Goal: Task Accomplishment & Management: Manage account settings

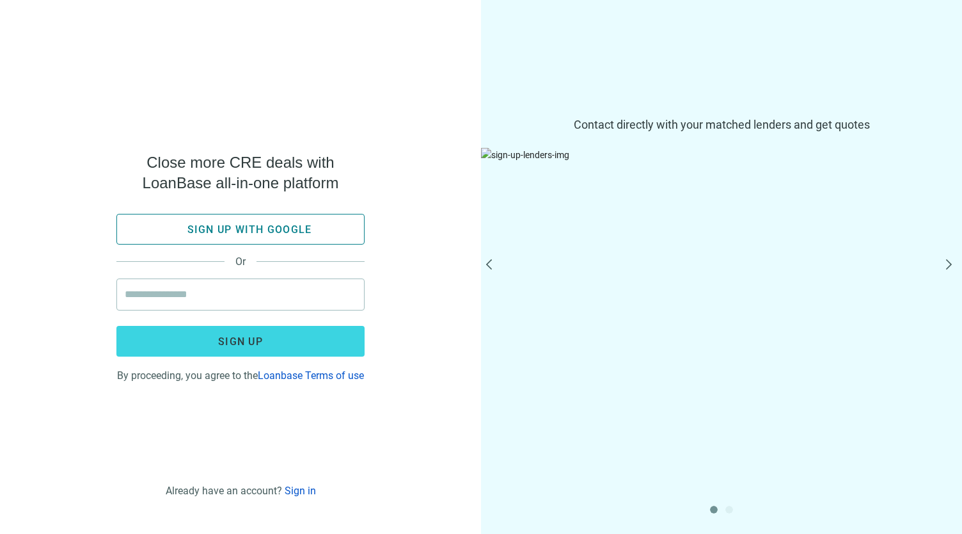
click at [275, 225] on span "Sign up with google" at bounding box center [249, 229] width 125 height 12
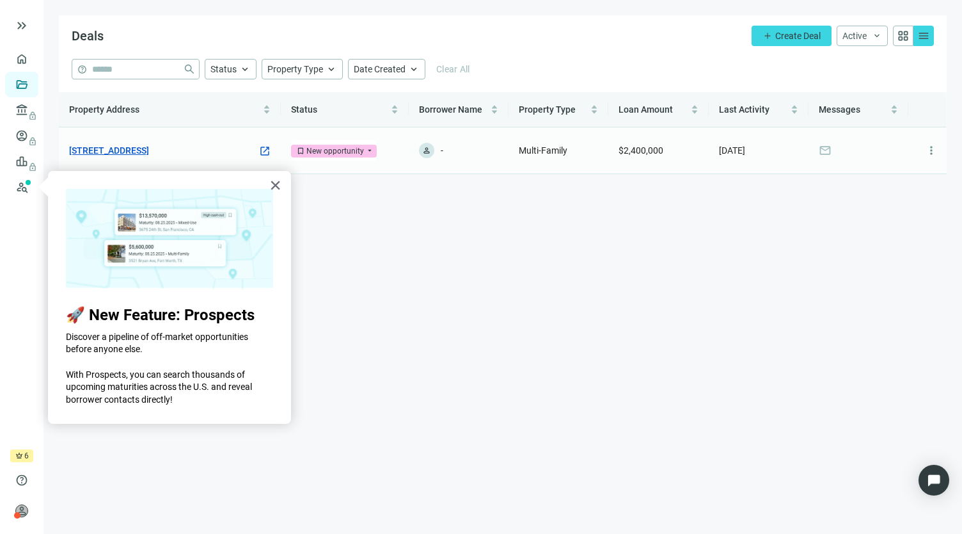
click at [149, 154] on link "5607 Venice Blvd., Los Angeles, CA 90019" at bounding box center [109, 150] width 80 height 14
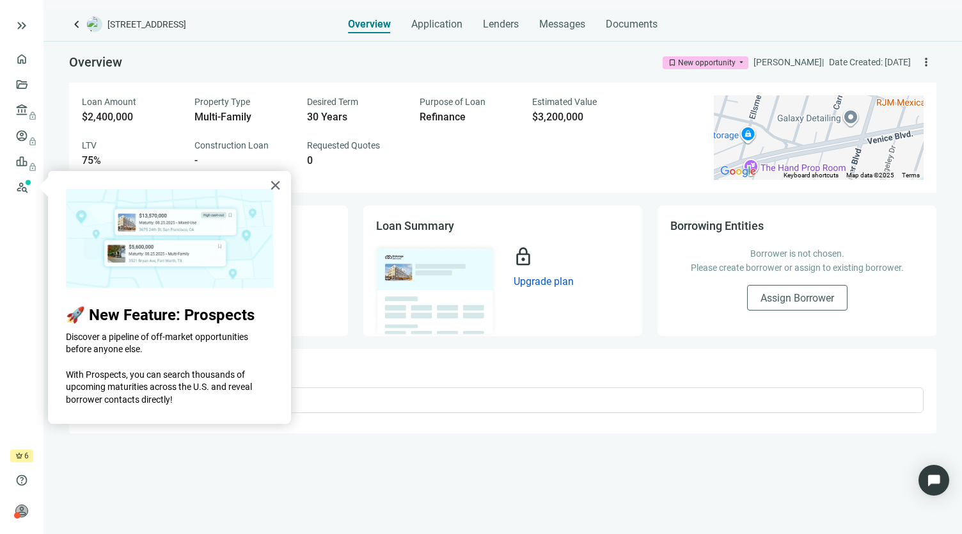
click at [409, 164] on div "Loan Amount $2,400,000 Property Type Multi-Family Desired Term 30 Years Purpose…" at bounding box center [390, 131] width 617 height 72
click at [276, 185] on button "×" at bounding box center [275, 185] width 12 height 20
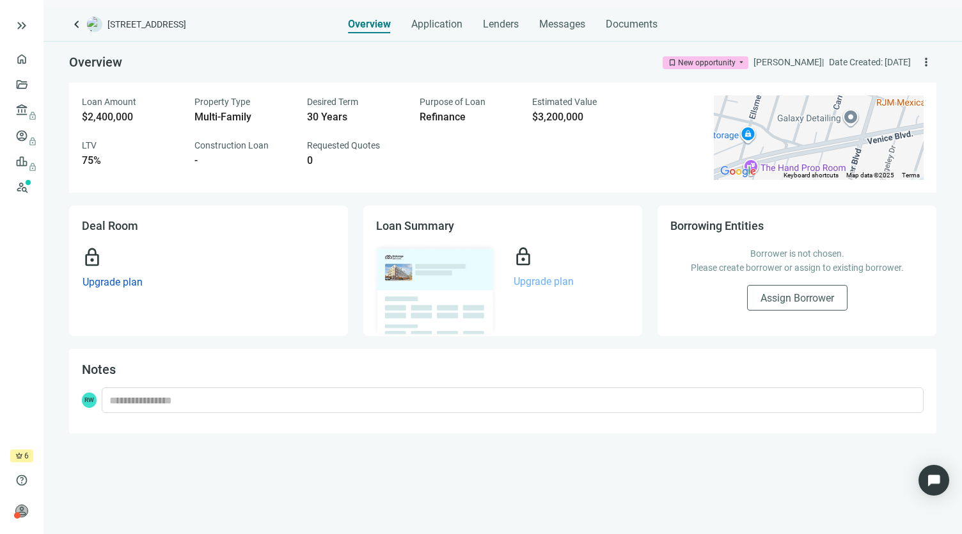
click at [548, 280] on span "Upgrade plan" at bounding box center [544, 281] width 60 height 12
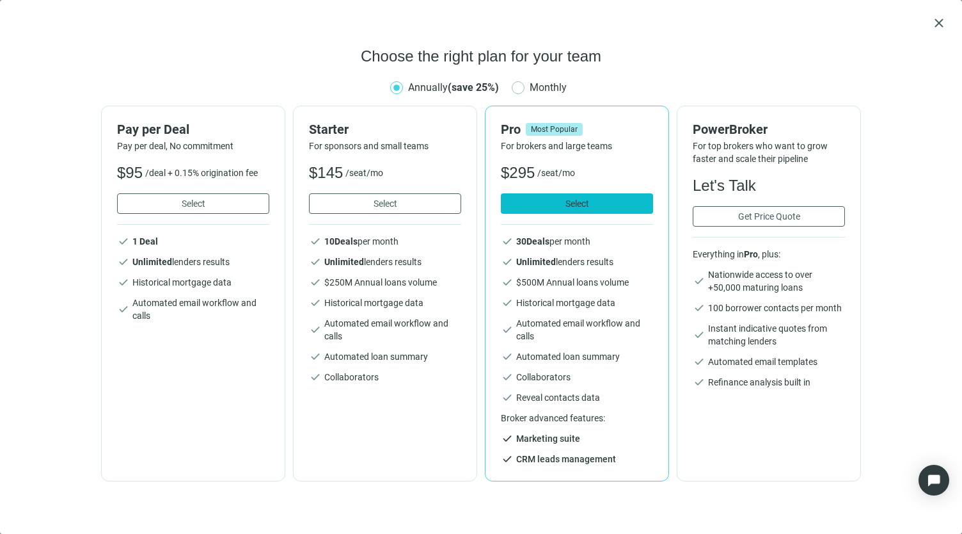
click at [574, 205] on span "Select" at bounding box center [578, 203] width 24 height 10
